Goal: Task Accomplishment & Management: Manage account settings

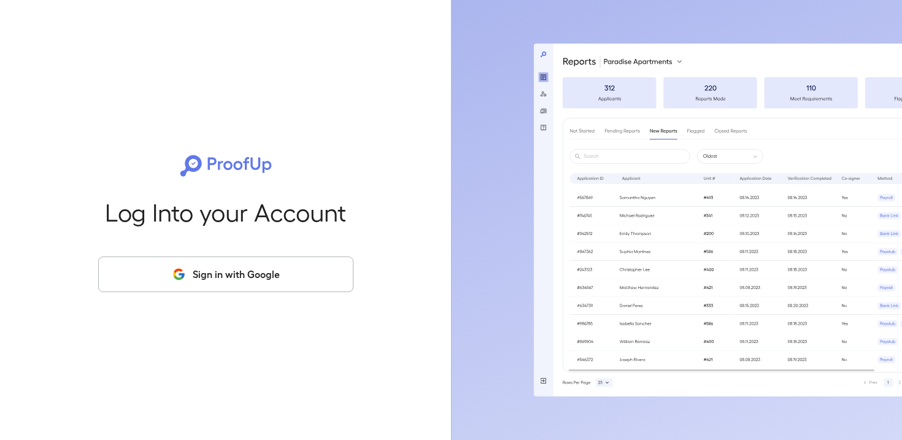
click at [209, 307] on div "Log Into your Account Sign in with Google" at bounding box center [226, 220] width 412 height 440
click at [208, 274] on button "Sign in with Google" at bounding box center [225, 274] width 255 height 36
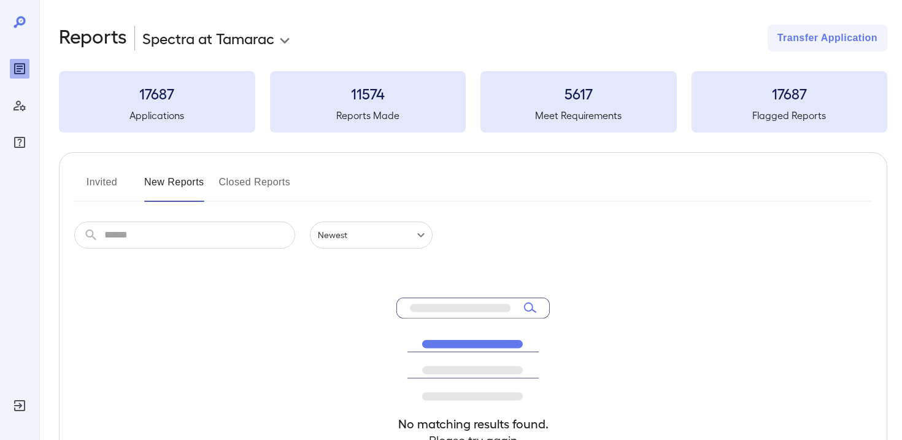
click at [229, 39] on body "**********" at bounding box center [451, 220] width 902 height 440
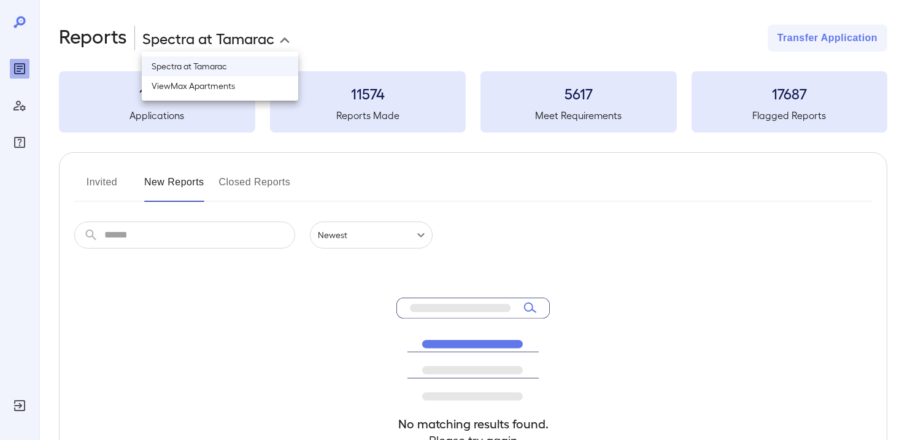
click at [227, 80] on li "ViewMax Apartments" at bounding box center [220, 86] width 156 height 20
type input "**********"
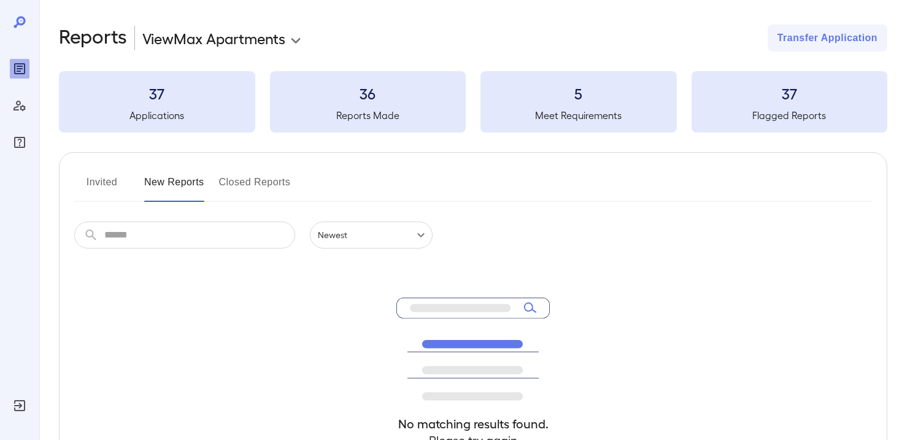
click at [96, 186] on button "Invited" at bounding box center [101, 186] width 55 height 29
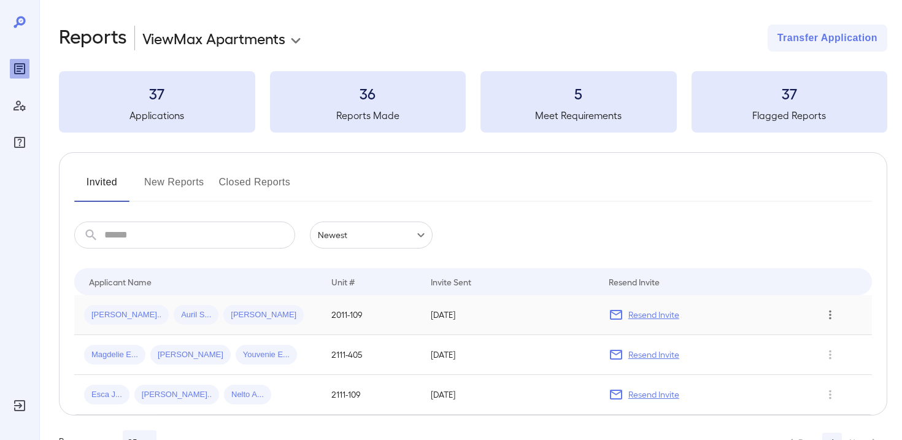
click at [834, 317] on icon "Row Actions" at bounding box center [829, 314] width 13 height 15
click at [831, 356] on li "Remove Application" at bounding box center [843, 359] width 97 height 20
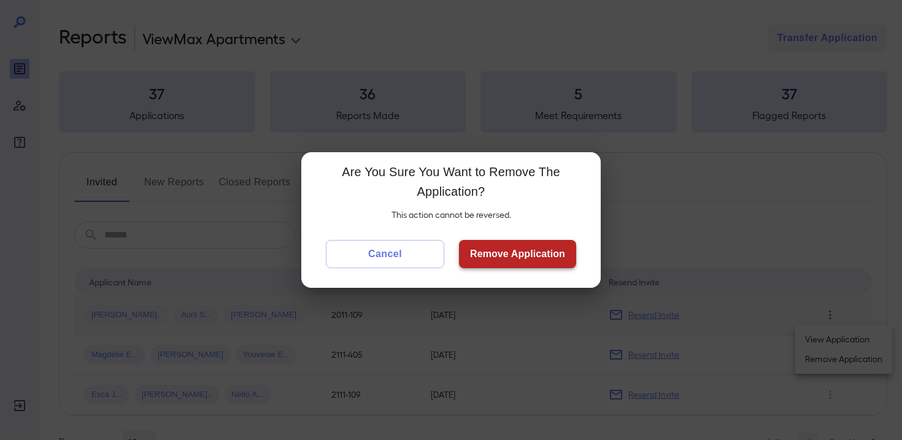
click at [558, 253] on button "Remove Application" at bounding box center [517, 254] width 117 height 28
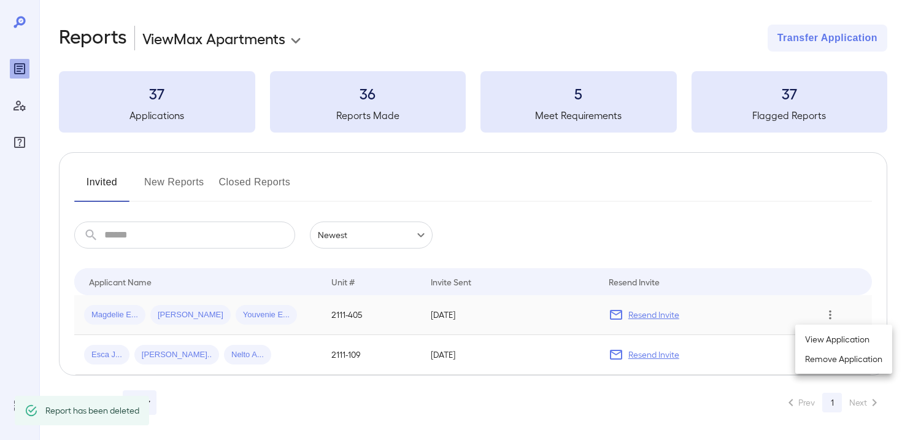
click at [816, 210] on div at bounding box center [451, 220] width 902 height 440
click at [833, 318] on icon "Row Actions" at bounding box center [829, 314] width 13 height 15
click at [829, 363] on li "Remove Application" at bounding box center [843, 359] width 97 height 20
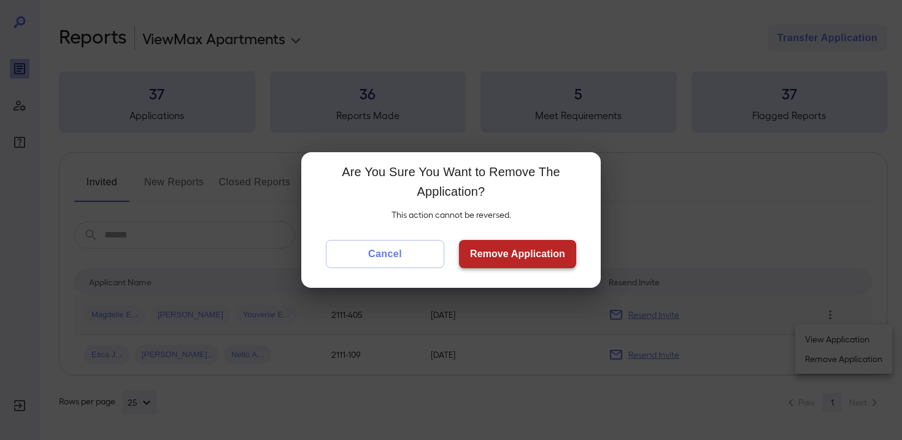
click at [557, 245] on button "Remove Application" at bounding box center [517, 254] width 117 height 28
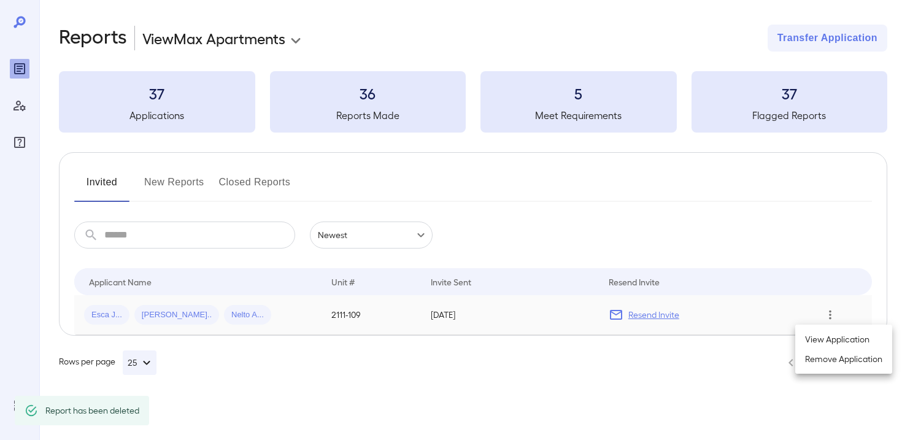
click at [832, 310] on div at bounding box center [451, 220] width 902 height 440
click at [830, 315] on icon "Row Actions" at bounding box center [830, 314] width 2 height 9
click at [827, 363] on li "Remove Application" at bounding box center [843, 359] width 97 height 20
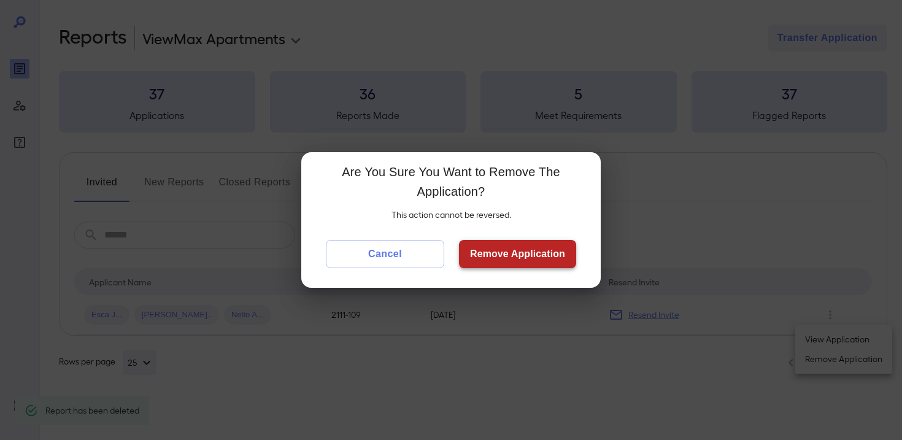
click at [566, 255] on button "Remove Application" at bounding box center [517, 254] width 117 height 28
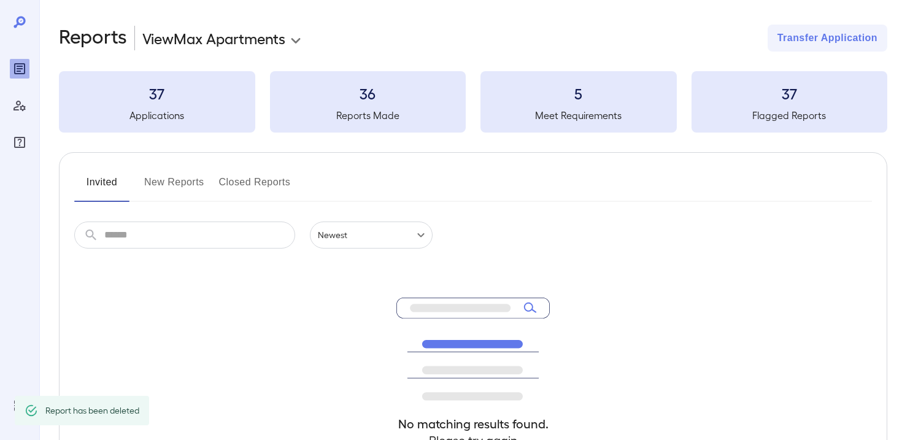
click at [213, 175] on div "Invited New Reports Closed Reports" at bounding box center [472, 186] width 797 height 29
click at [184, 181] on button "New Reports" at bounding box center [174, 186] width 60 height 29
click at [95, 184] on button "Invited" at bounding box center [101, 186] width 55 height 29
click at [167, 184] on button "New Reports" at bounding box center [174, 186] width 60 height 29
click at [252, 193] on button "Closed Reports" at bounding box center [255, 186] width 72 height 29
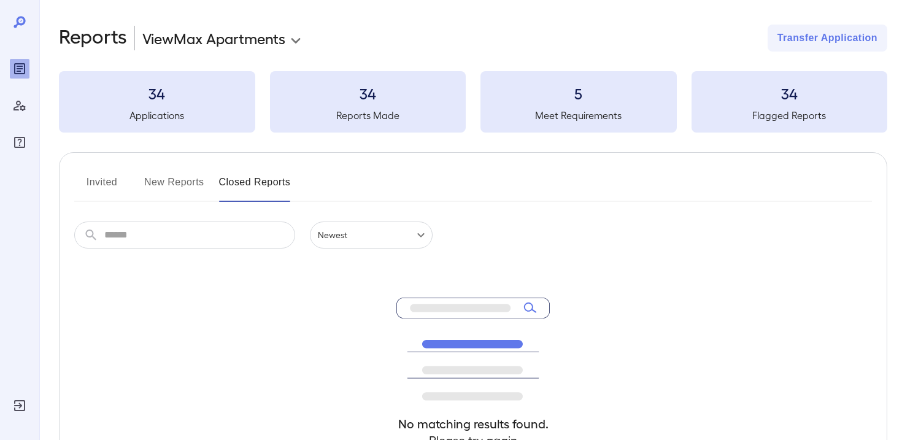
click at [106, 184] on button "Invited" at bounding box center [101, 186] width 55 height 29
click at [156, 185] on button "New Reports" at bounding box center [174, 186] width 60 height 29
click at [229, 187] on button "Closed Reports" at bounding box center [255, 186] width 72 height 29
click at [86, 180] on button "Invited" at bounding box center [101, 186] width 55 height 29
click at [164, 186] on button "New Reports" at bounding box center [174, 186] width 60 height 29
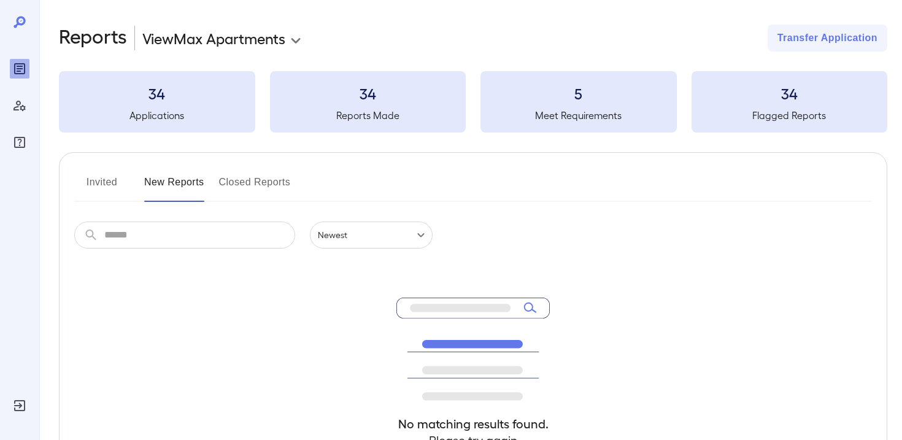
click at [236, 189] on button "Closed Reports" at bounding box center [255, 186] width 72 height 29
click at [102, 180] on button "Invited" at bounding box center [101, 186] width 55 height 29
click at [166, 185] on button "New Reports" at bounding box center [174, 186] width 60 height 29
click at [267, 193] on button "Closed Reports" at bounding box center [255, 186] width 72 height 29
click at [108, 187] on button "Invited" at bounding box center [101, 186] width 55 height 29
